Goal: Check status: Check status

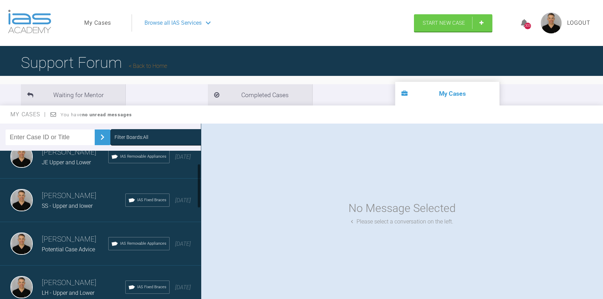
scroll to position [126, 0]
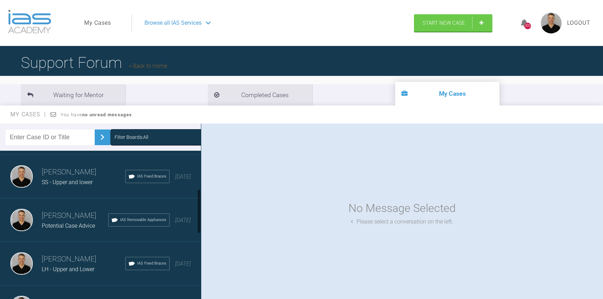
click at [73, 191] on div "Stephen McCrory SS - Upper and lower IAS Fixed Braces 3 months ago" at bounding box center [103, 177] width 206 height 44
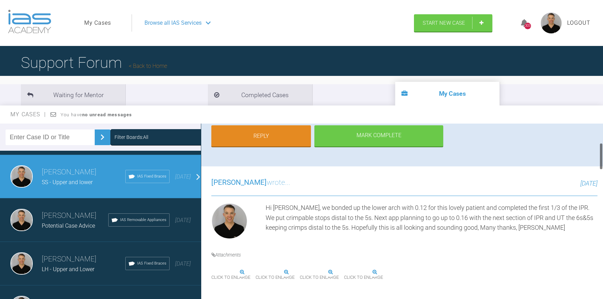
click at [346, 273] on img at bounding box center [324, 267] width 42 height 9
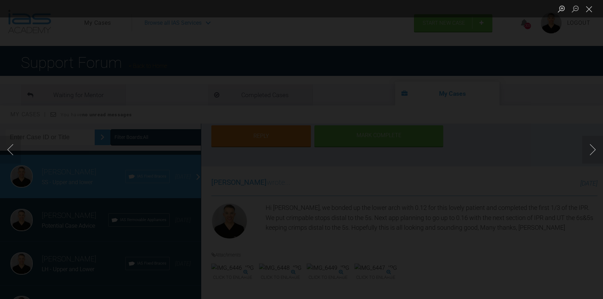
click at [530, 138] on div "Lightbox" at bounding box center [301, 149] width 603 height 299
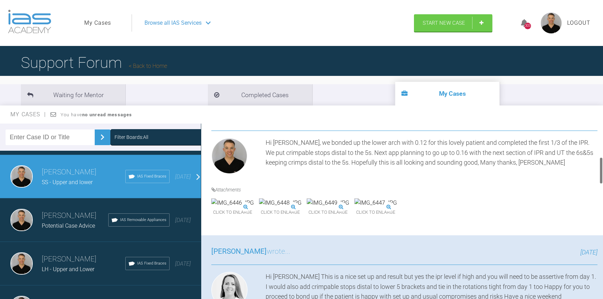
scroll to position [221, 0]
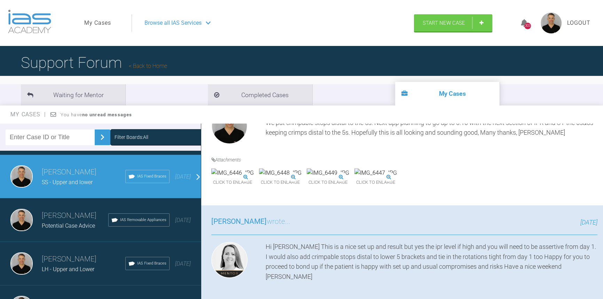
click at [349, 178] on img at bounding box center [328, 172] width 42 height 9
